Goal: Task Accomplishment & Management: Use online tool/utility

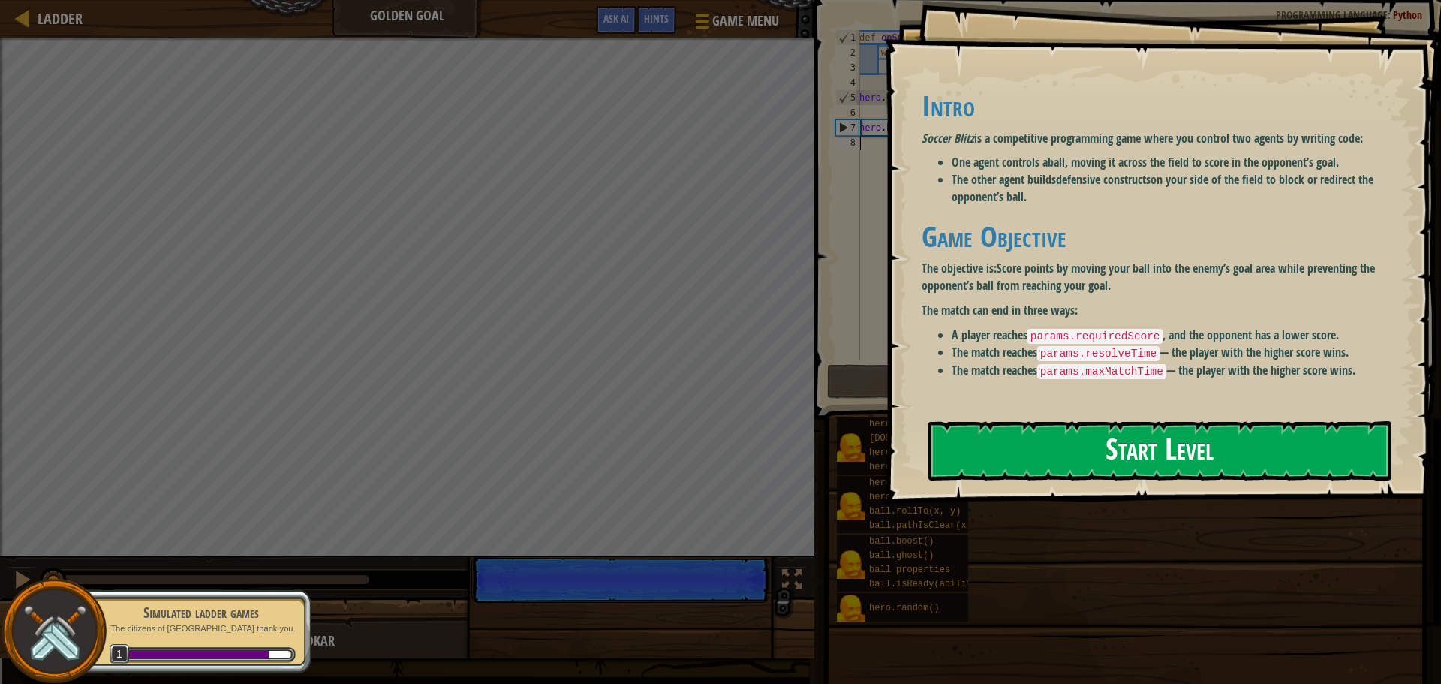
click at [1000, 457] on button "Start Level" at bounding box center [1159, 450] width 463 height 59
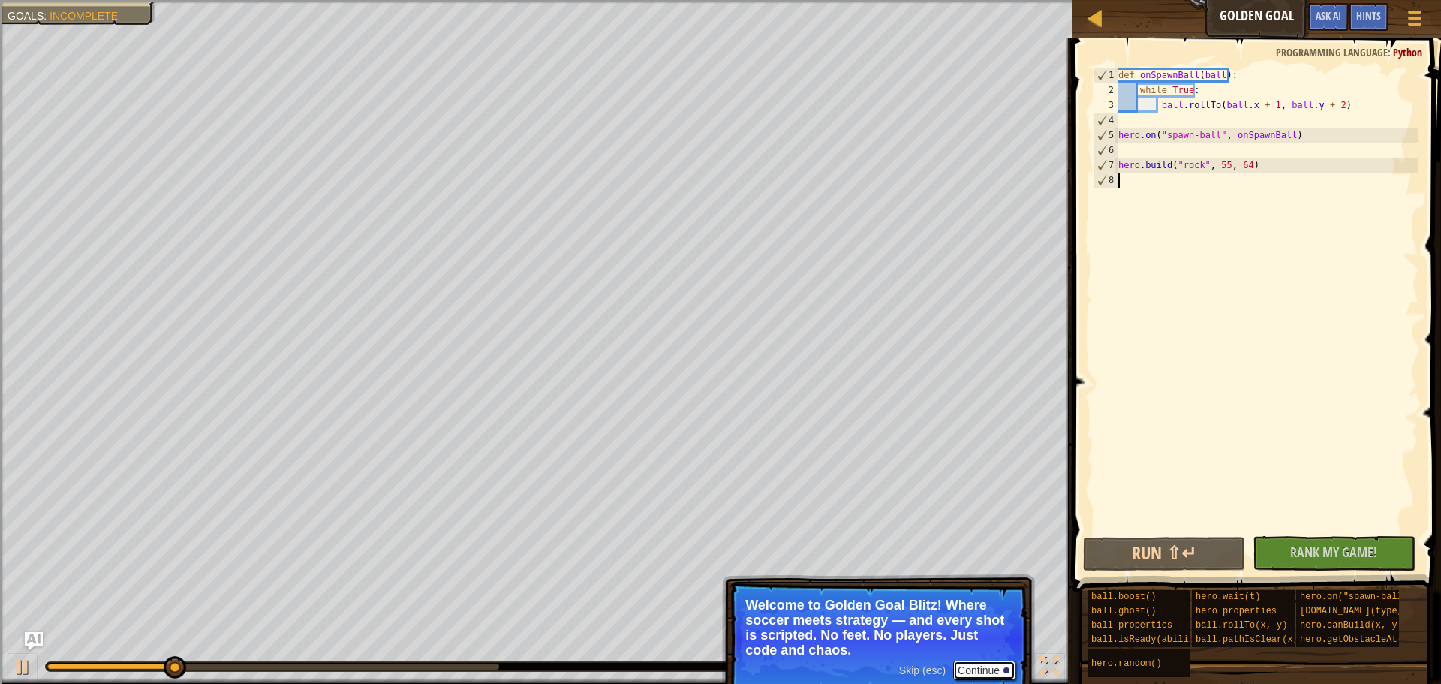
click at [970, 661] on button "Continue" at bounding box center [984, 670] width 62 height 20
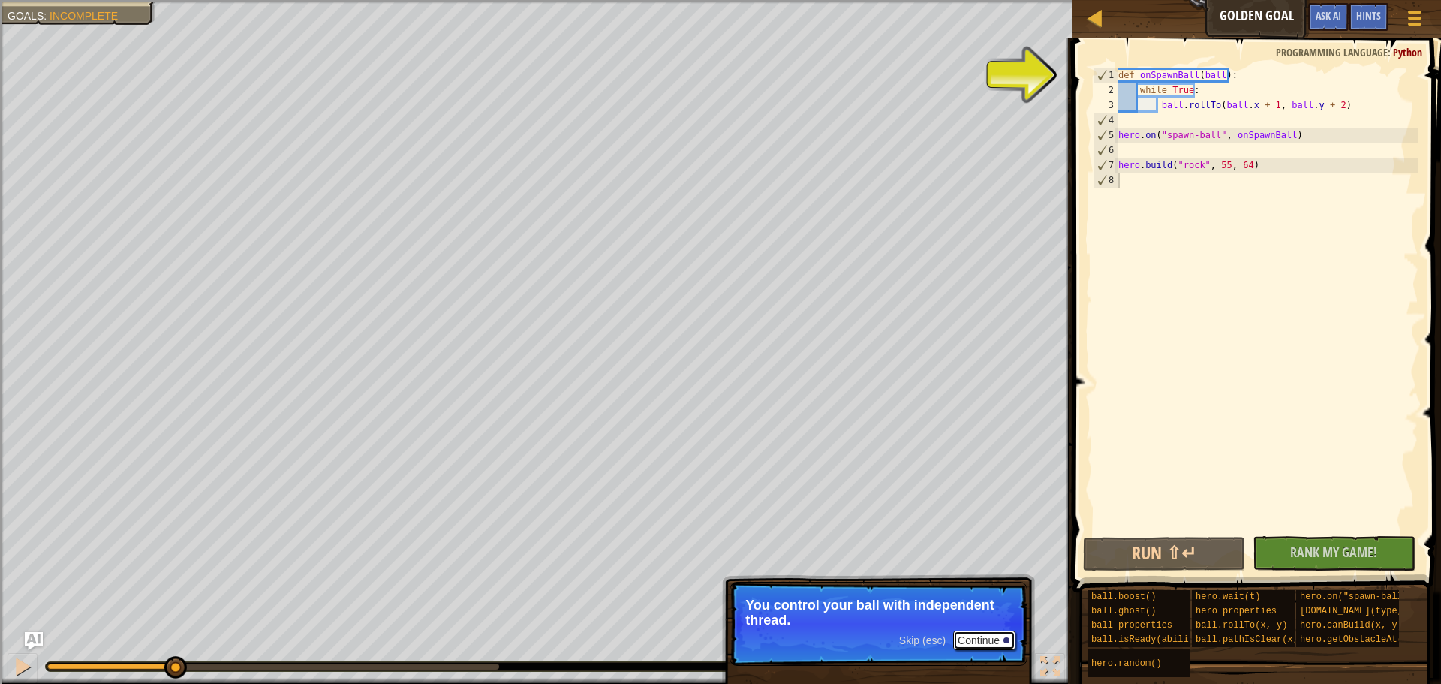
click at [967, 632] on button "Continue" at bounding box center [984, 640] width 62 height 20
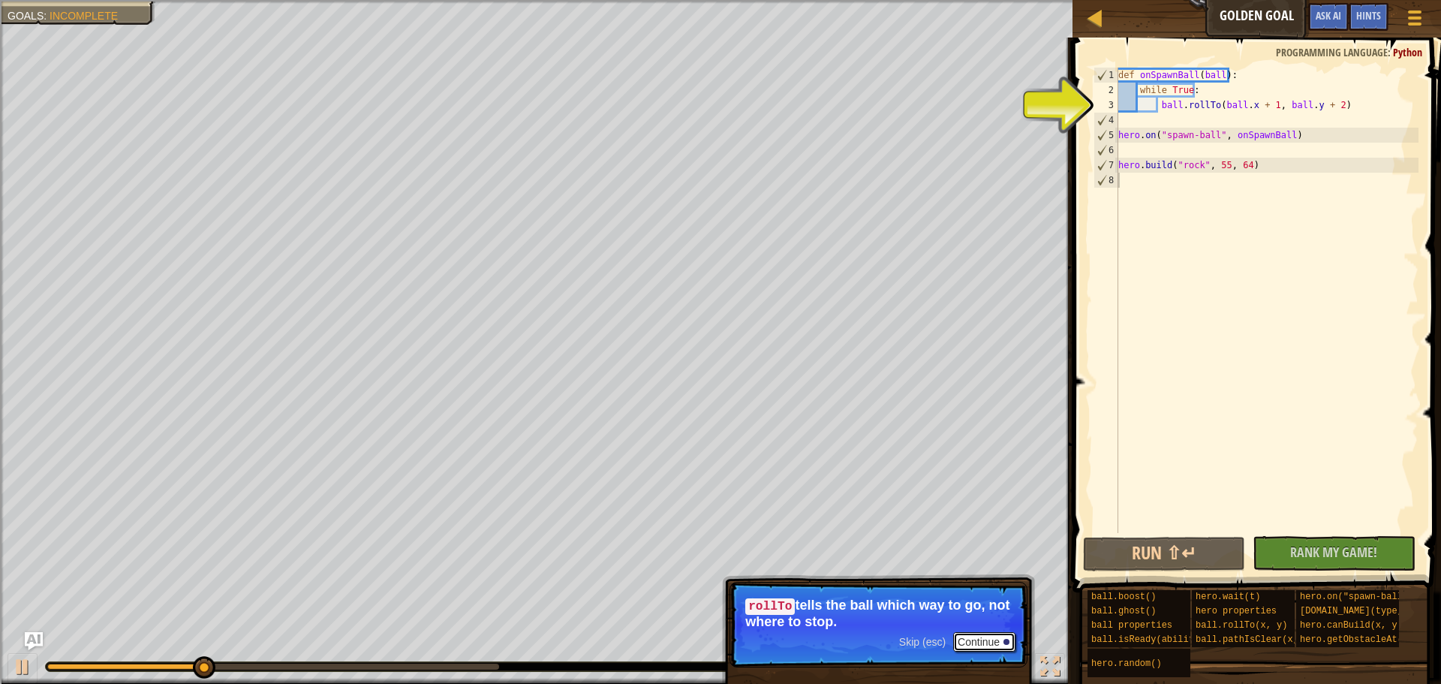
click at [969, 635] on button "Continue" at bounding box center [984, 642] width 62 height 20
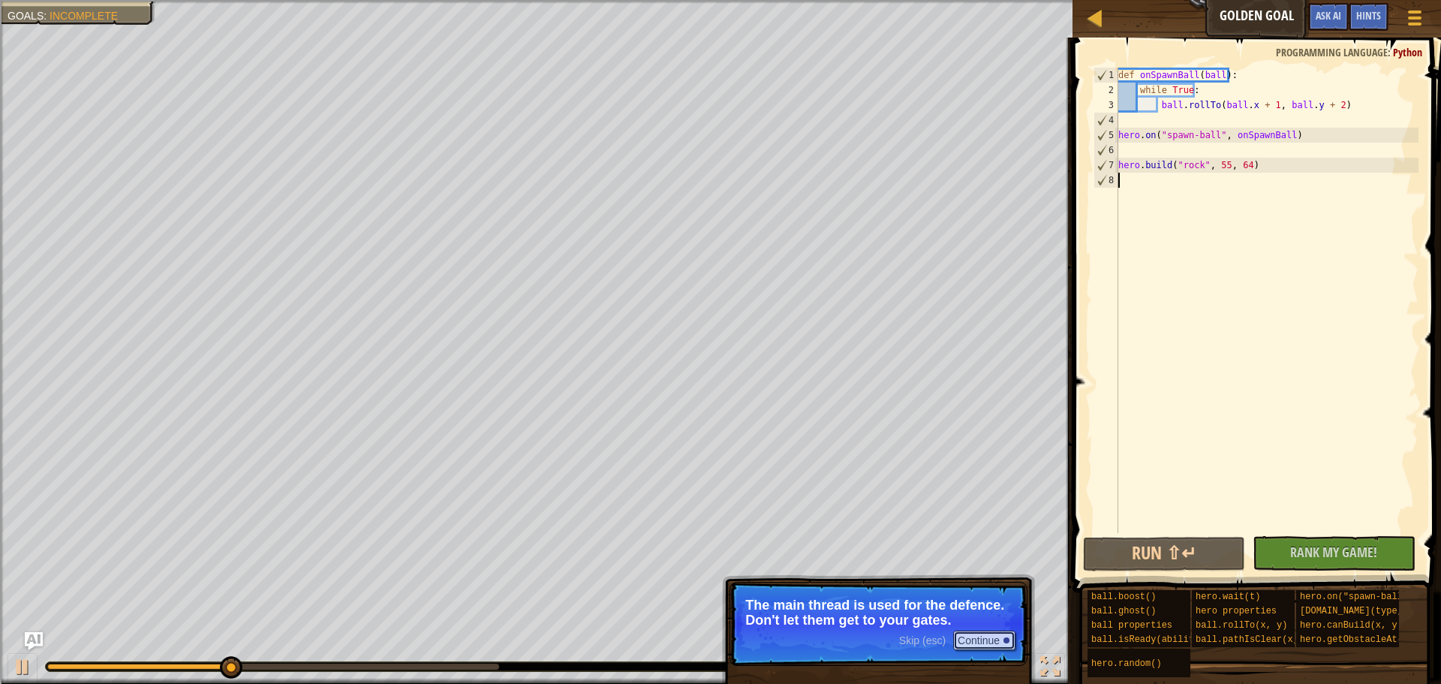
click at [969, 635] on button "Continue" at bounding box center [984, 640] width 62 height 20
click at [976, 641] on button "Continue" at bounding box center [984, 640] width 62 height 20
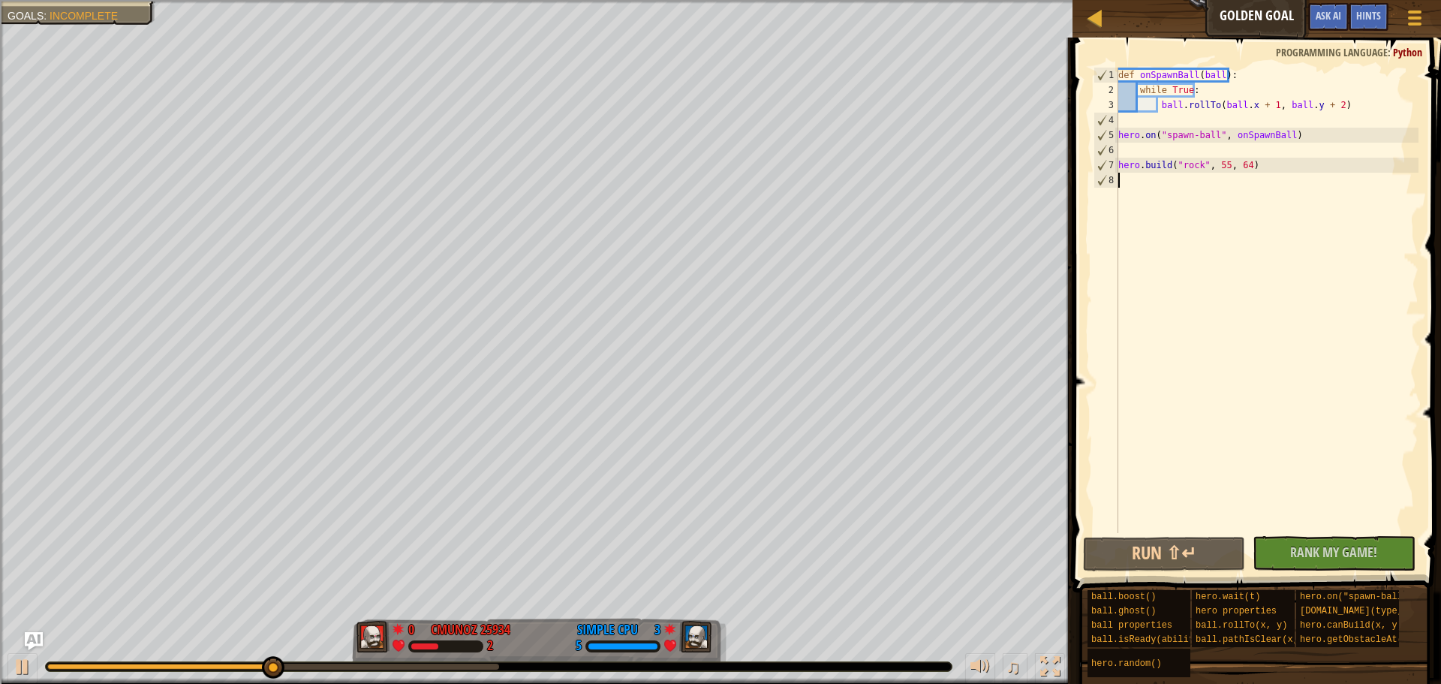
click at [1130, 183] on div "def onSpawnBall ( ball ) : while True : ball . rollTo ( ball . x + 1 , ball . y…" at bounding box center [1266, 315] width 303 height 495
click at [1125, 91] on div "def onSpawnBall ( ball ) : while True : ball . rollTo ( ball . x + 1 , ball . y…" at bounding box center [1266, 315] width 303 height 495
type textarea "while True:"
click at [1124, 195] on div "def onSpawnBall ( ball ) : while True : ball . rollTo ( ball . x + 1 , ball . y…" at bounding box center [1266, 315] width 303 height 495
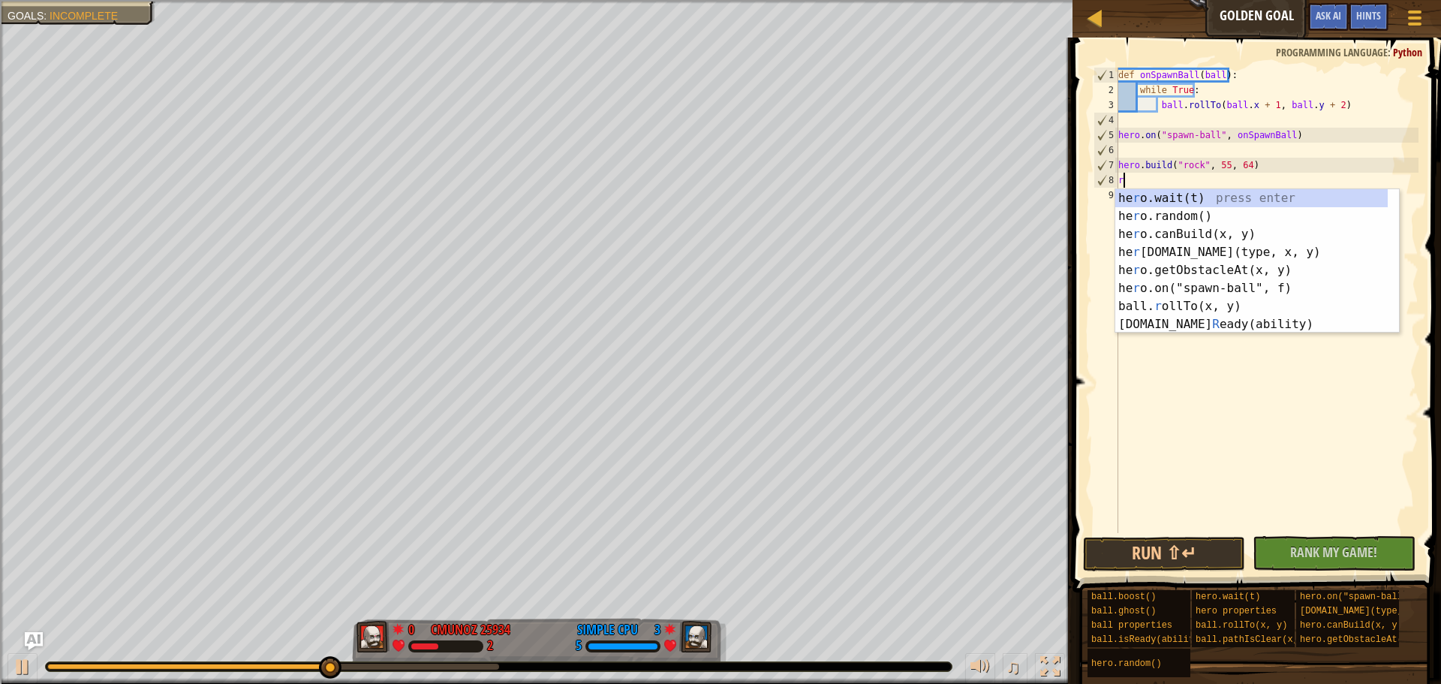
scroll to position [7, 0]
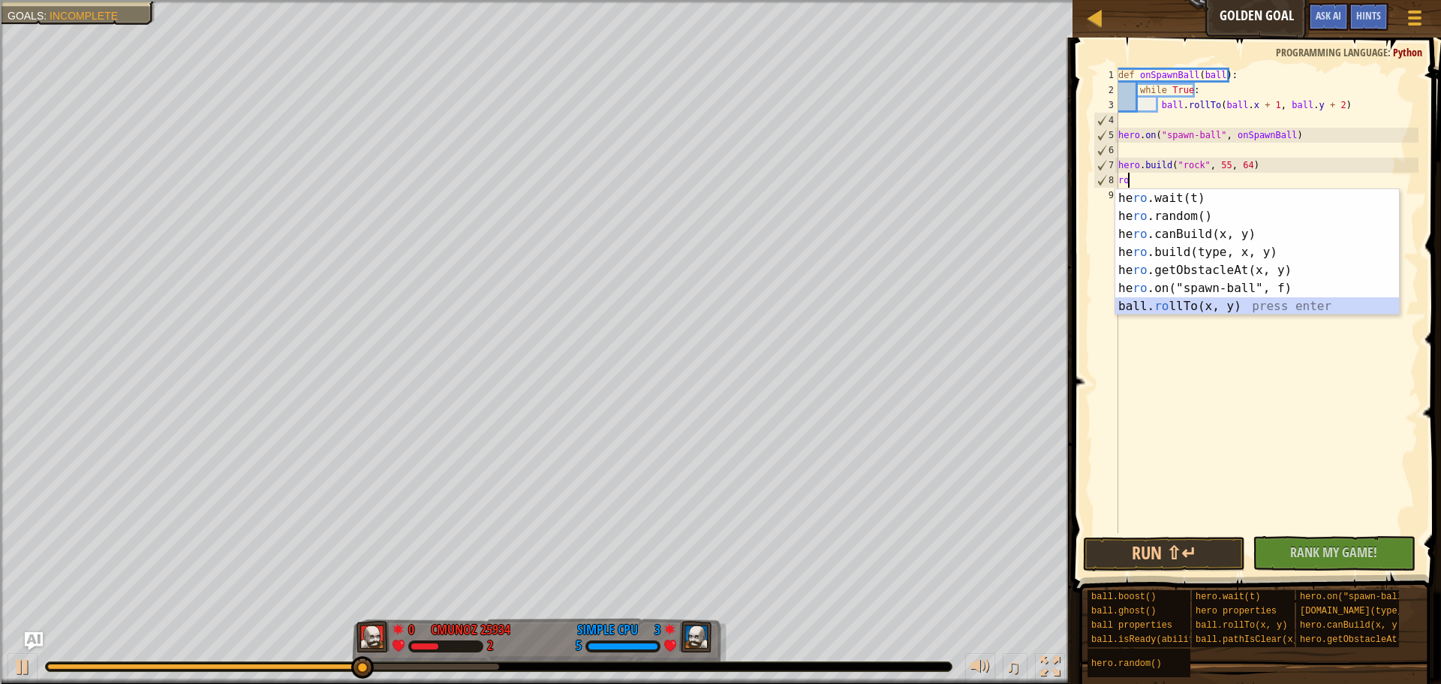
click at [1158, 308] on div "he ro .wait(t) press enter he ro .random() press enter he ro .canBuild(x, y) pr…" at bounding box center [1257, 270] width 284 height 162
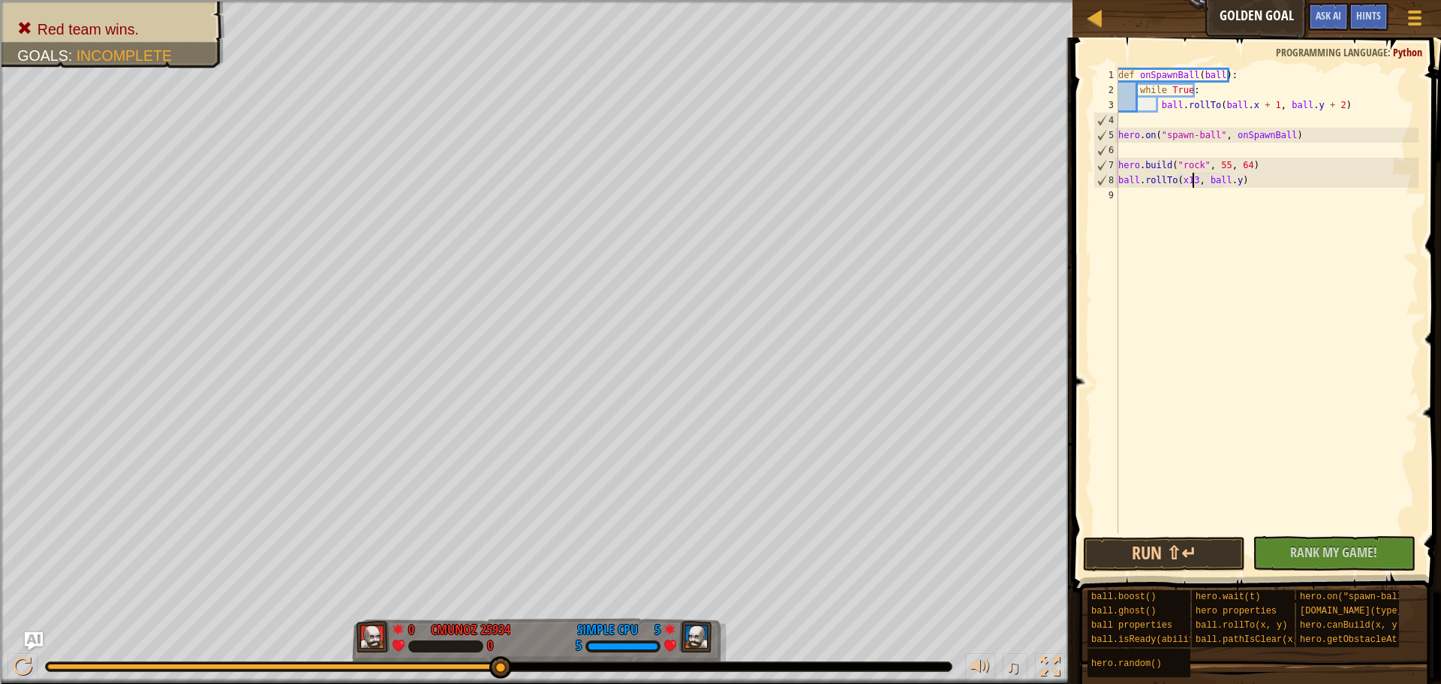
scroll to position [7, 7]
type textarea "ball.rollTo(x136, ball.y)"
